Goal: Task Accomplishment & Management: Manage account settings

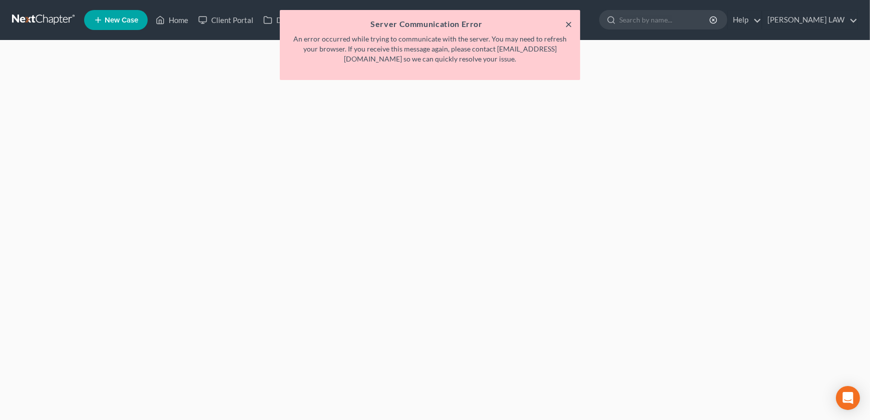
click at [569, 26] on button "×" at bounding box center [568, 24] width 7 height 12
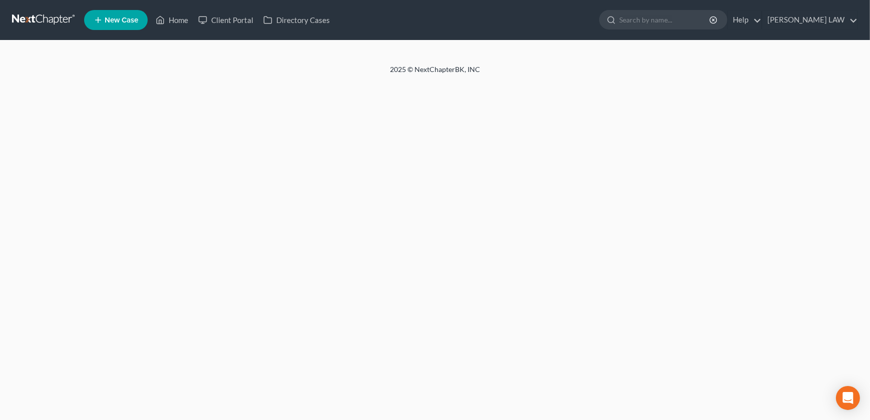
click at [618, 322] on div "Home New Case Client Portal Directory Cases [PERSON_NAME] LAW [EMAIL_ADDRESS][D…" at bounding box center [435, 210] width 870 height 420
click at [664, 23] on input "search" at bounding box center [665, 20] width 92 height 19
type input "[PERSON_NAME]"
click at [169, 23] on link "Home" at bounding box center [172, 20] width 43 height 18
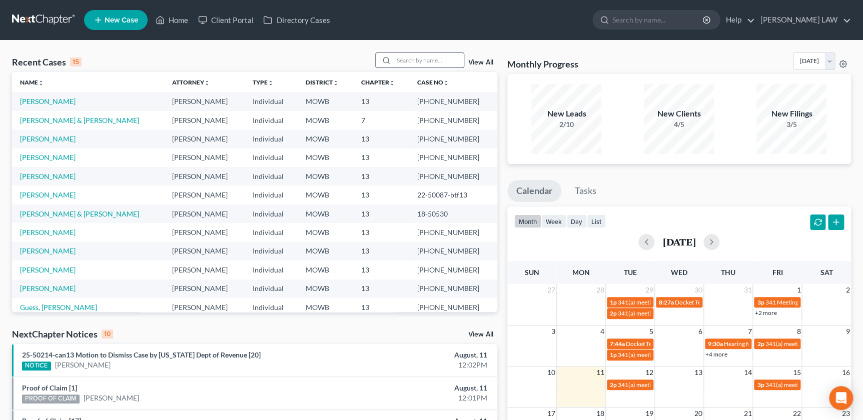
click at [417, 60] on input "search" at bounding box center [429, 60] width 70 height 15
type input "[PERSON_NAME]"
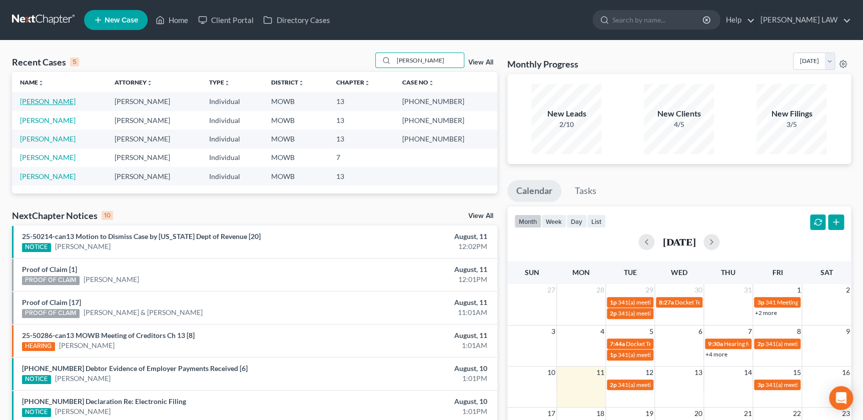
click at [41, 104] on link "[PERSON_NAME]" at bounding box center [48, 101] width 56 height 9
select select "2"
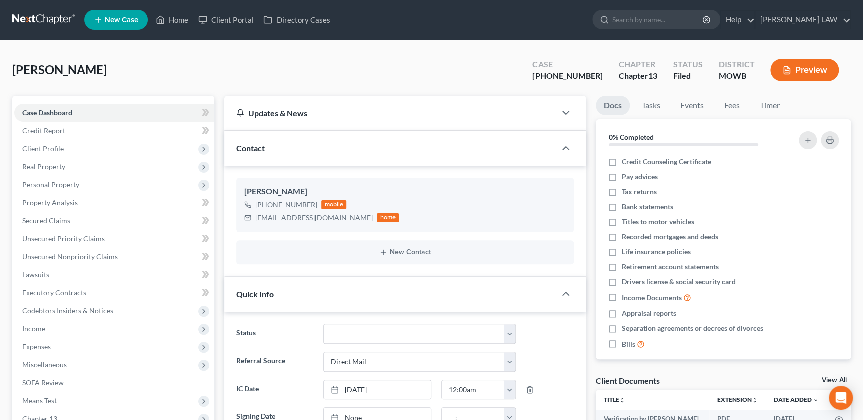
scroll to position [20, 0]
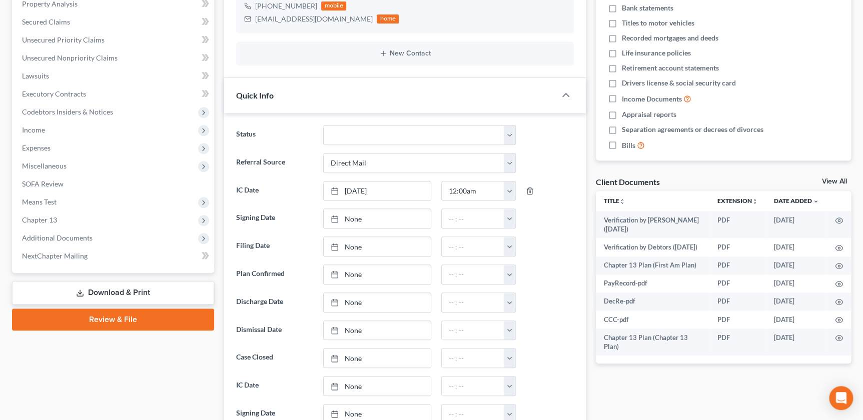
scroll to position [200, 0]
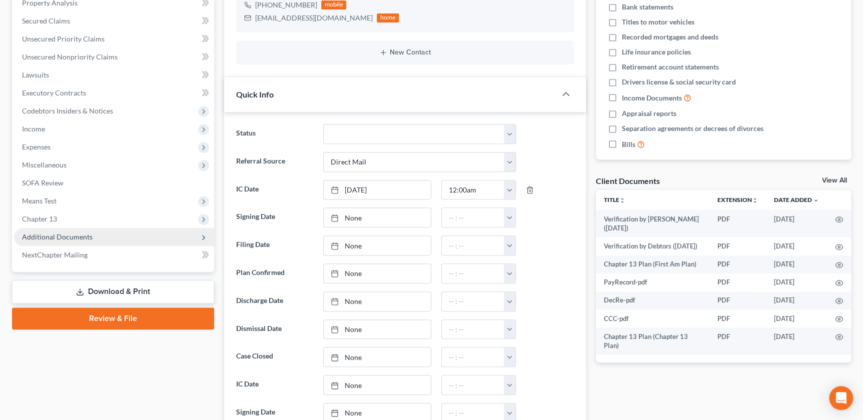
click at [66, 233] on span "Additional Documents" at bounding box center [57, 237] width 71 height 9
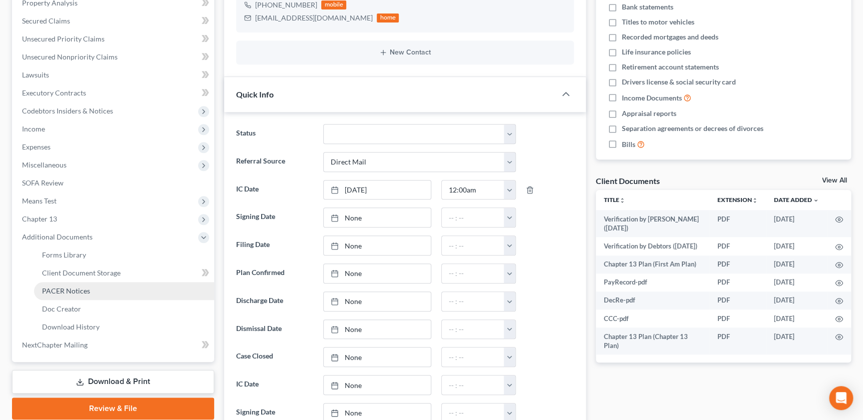
click at [65, 289] on span "PACER Notices" at bounding box center [66, 291] width 48 height 9
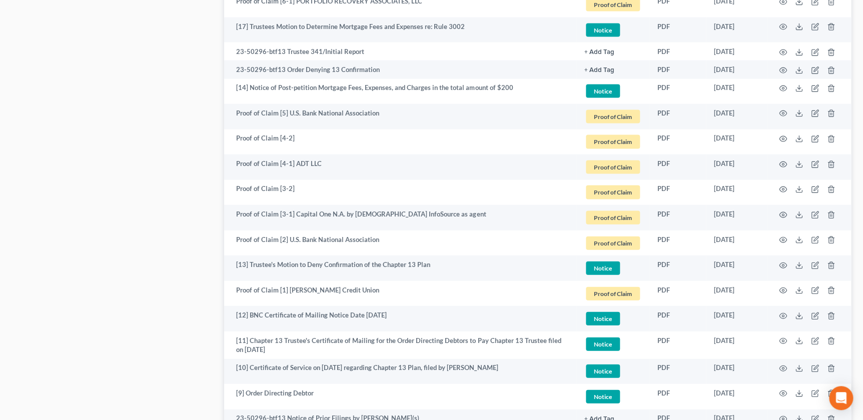
scroll to position [1219, 0]
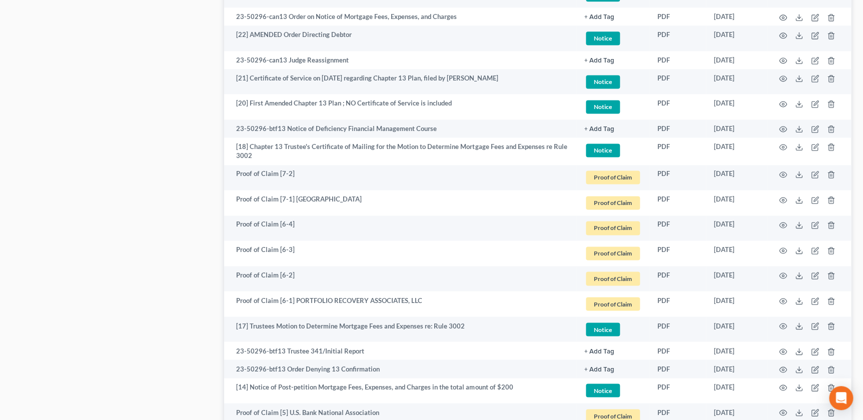
scroll to position [691, 0]
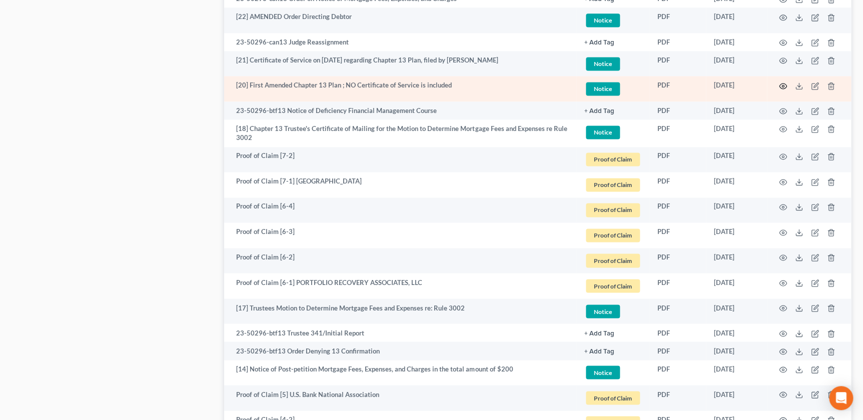
click at [783, 86] on icon "button" at bounding box center [783, 86] width 8 height 8
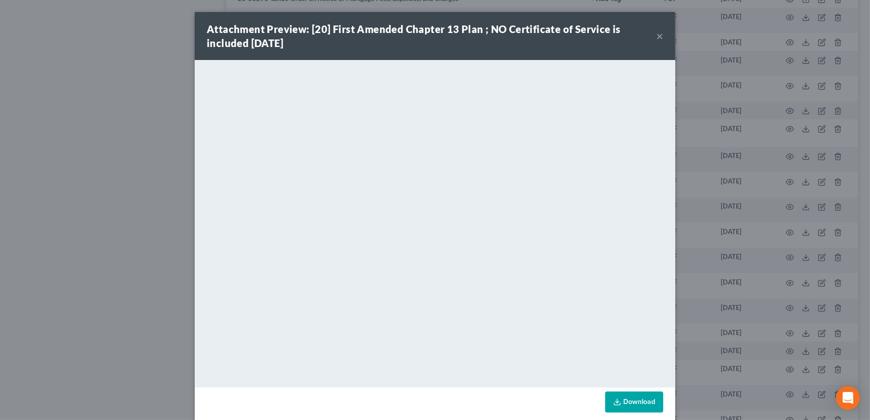
click at [656, 36] on button "×" at bounding box center [659, 36] width 7 height 12
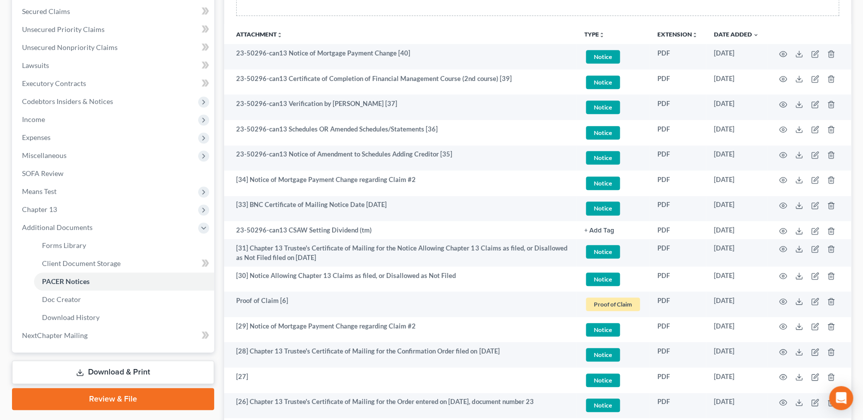
scroll to position [200, 0]
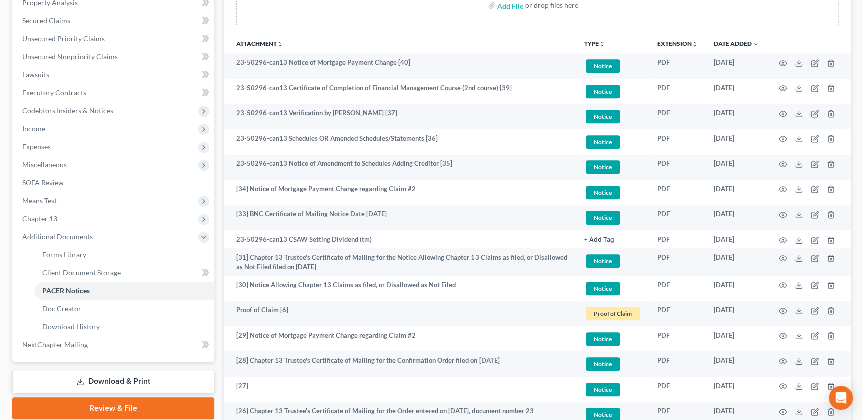
click at [513, 52] on th "Attachment unfold_more expand_more expand_less" at bounding box center [400, 44] width 352 height 20
click at [400, 30] on div "Add File or drop files here" at bounding box center [537, 9] width 627 height 48
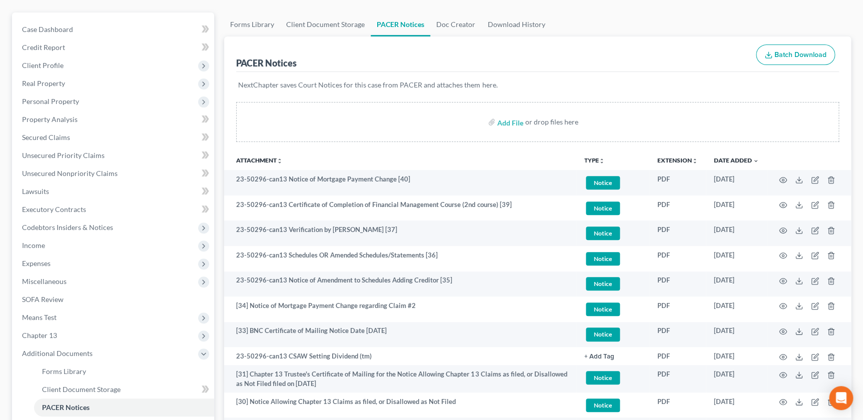
scroll to position [0, 0]
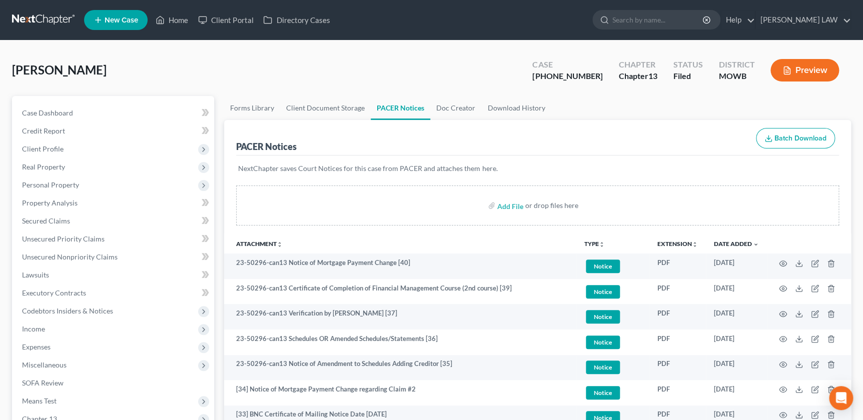
click at [205, 96] on div "Case Dashboard Payments Invoices Payments Payments Credit Report Client Profile…" at bounding box center [113, 329] width 202 height 466
